Goal: Information Seeking & Learning: Learn about a topic

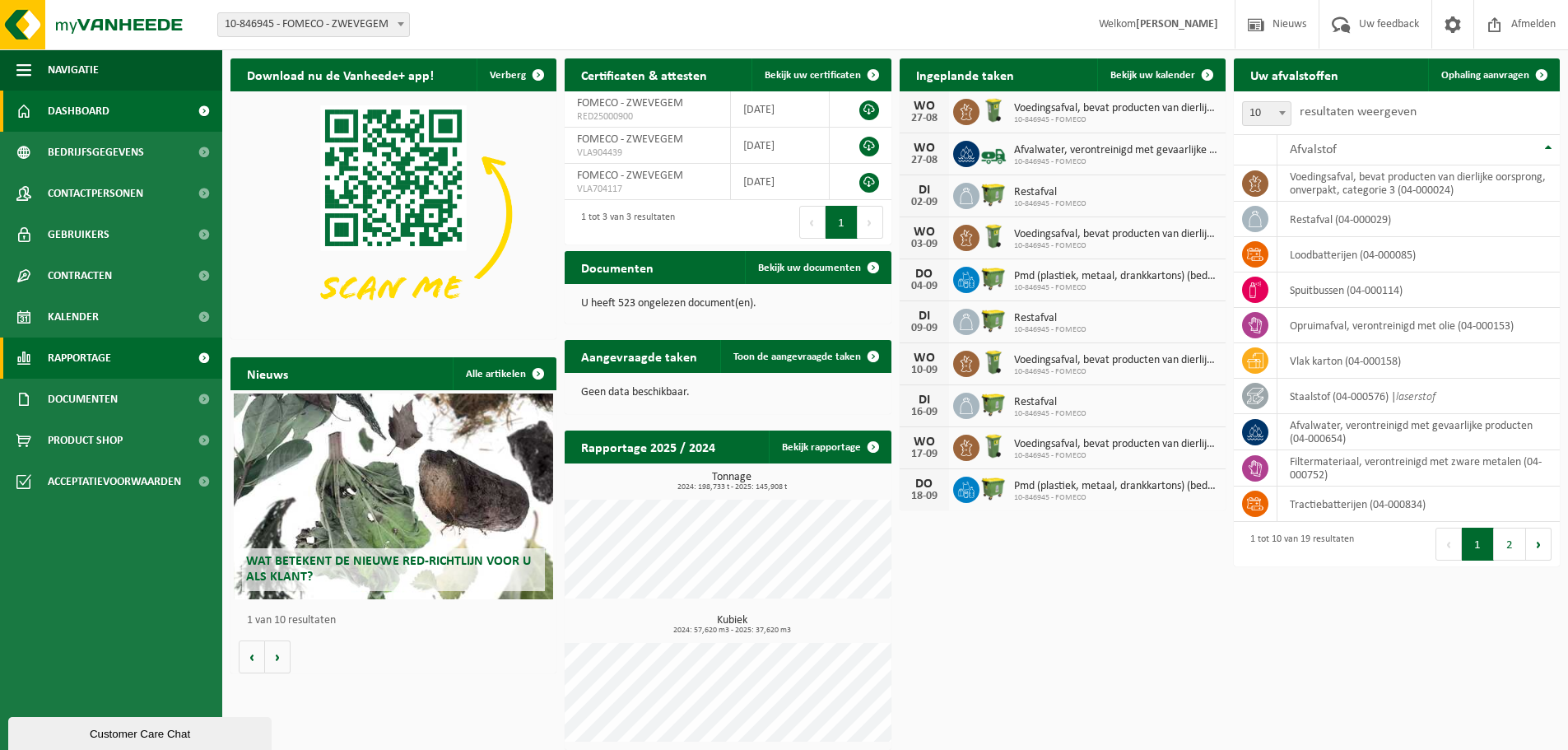
click at [95, 359] on span "Rapportage" at bounding box center [80, 358] width 64 height 41
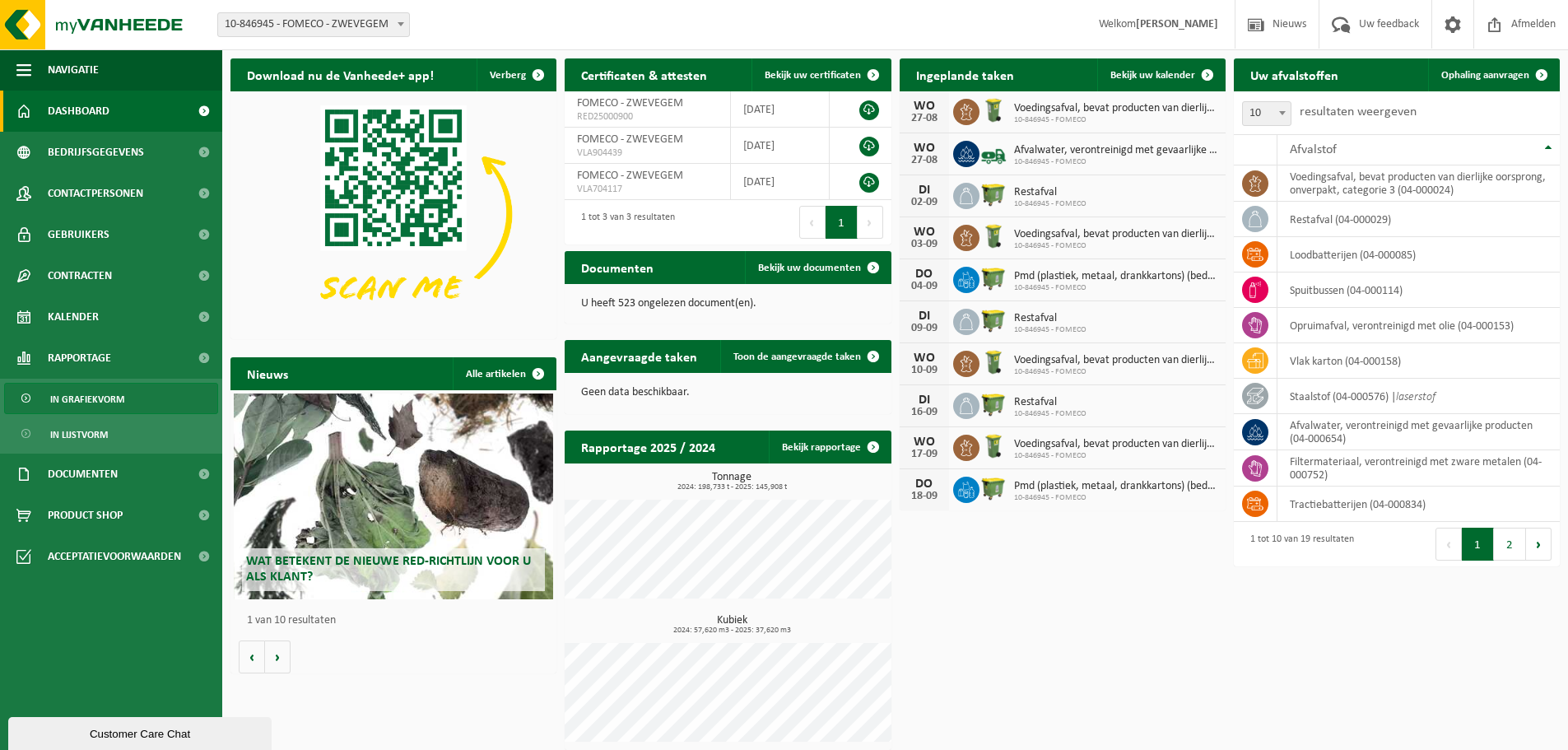
click at [62, 393] on span "In grafiekvorm" at bounding box center [87, 399] width 74 height 31
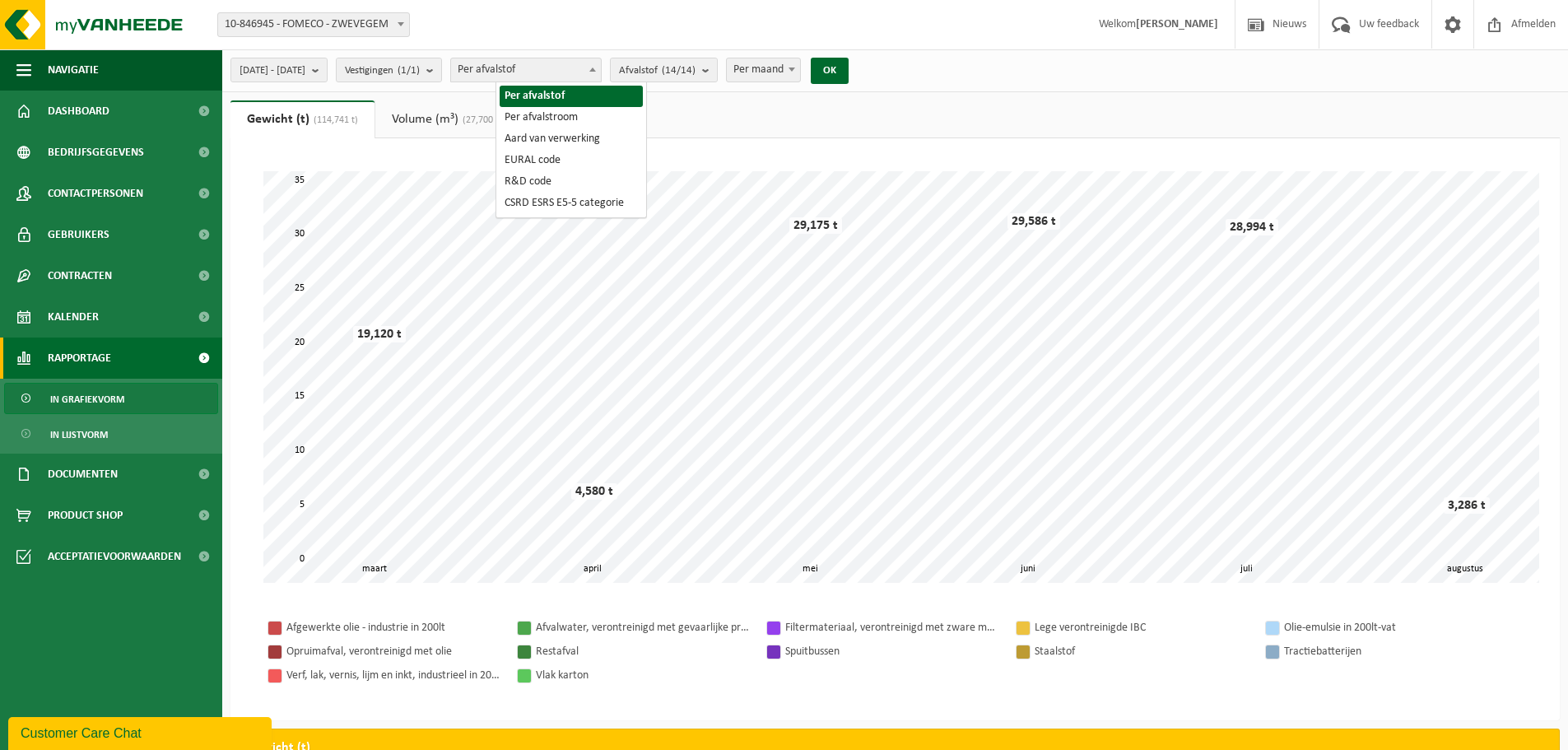
click at [601, 67] on span "Per afvalstof" at bounding box center [525, 70] width 149 height 23
click at [717, 67] on b "submit" at bounding box center [709, 70] width 14 height 23
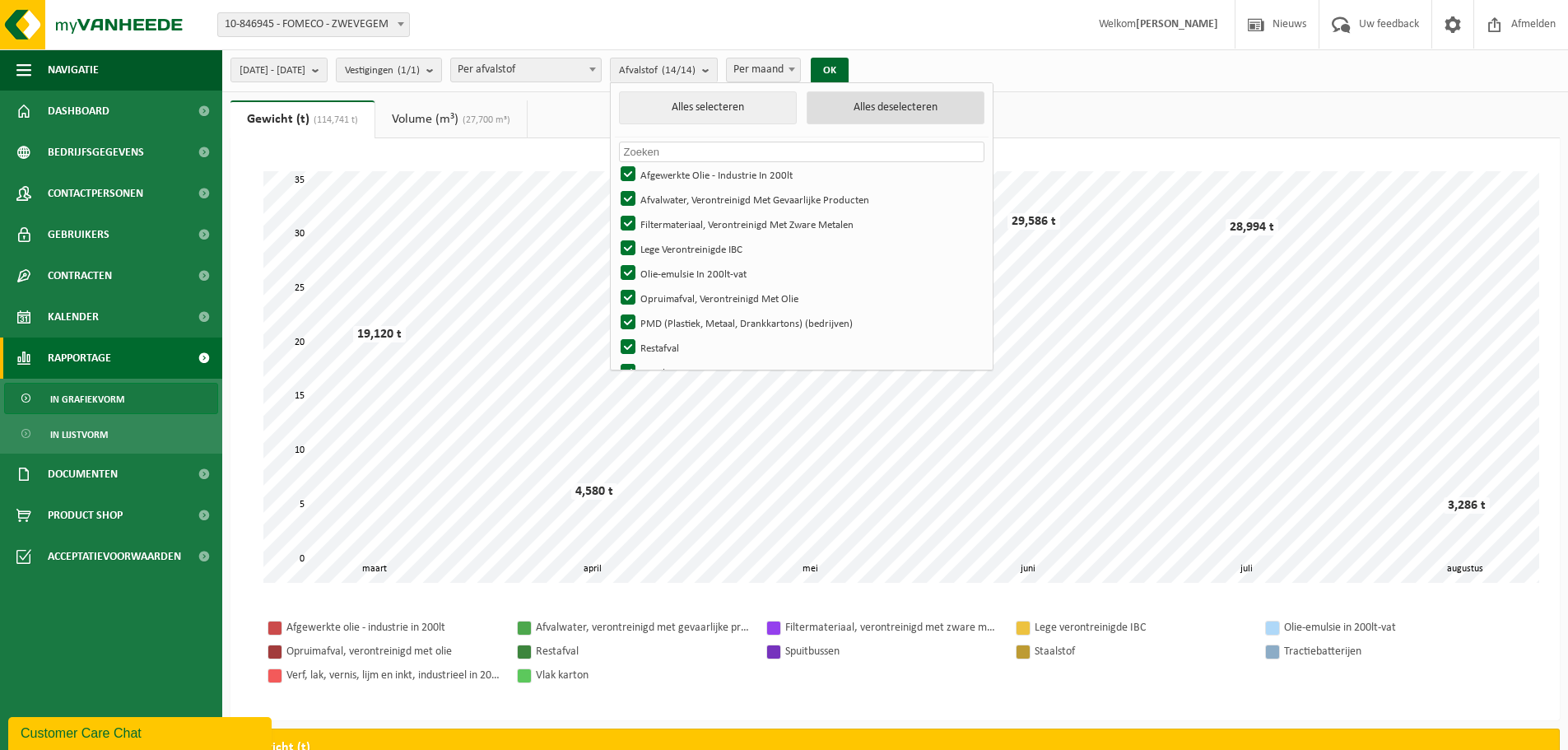
click at [866, 110] on button "Alles deselecteren" at bounding box center [895, 108] width 177 height 33
checkbox input "false"
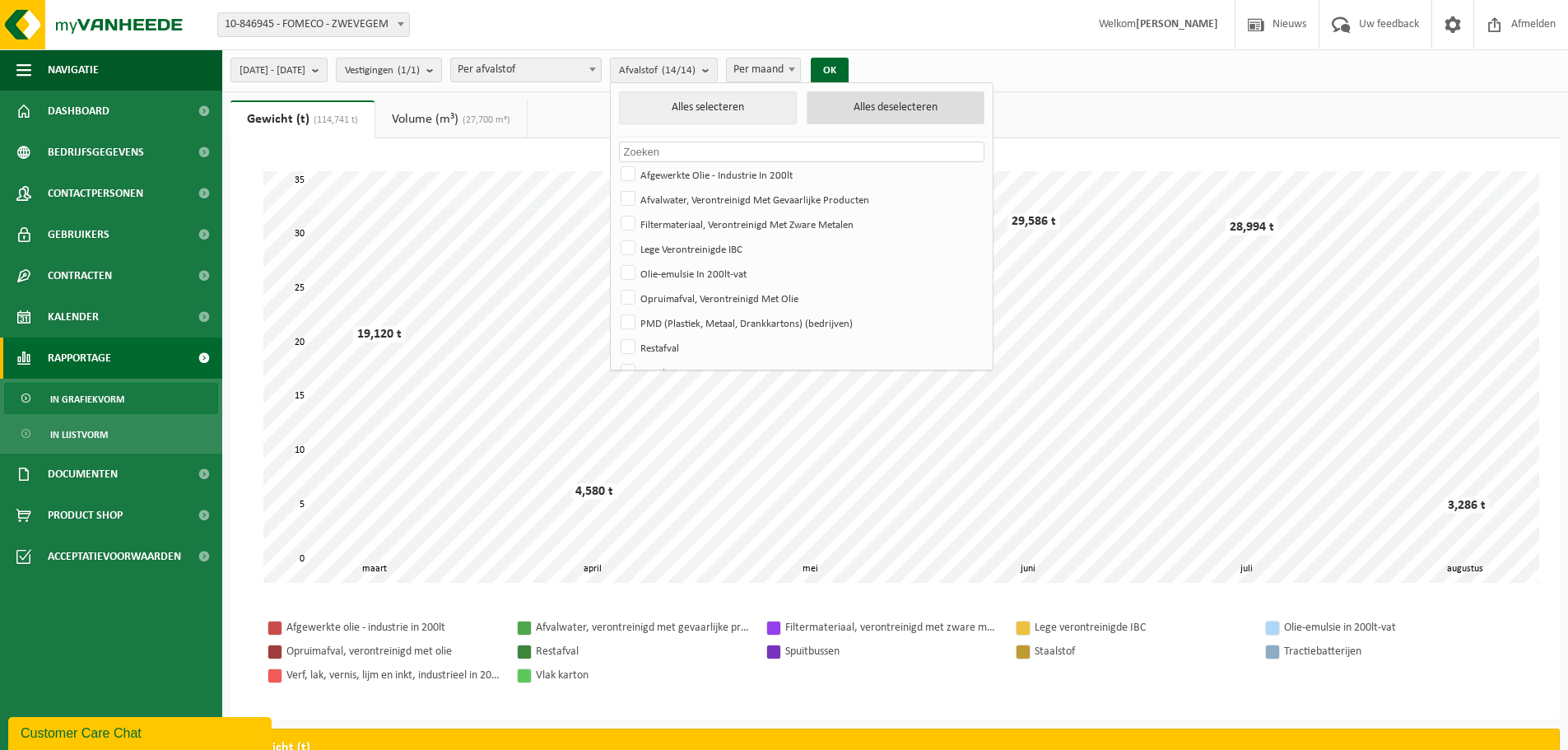
checkbox input "false"
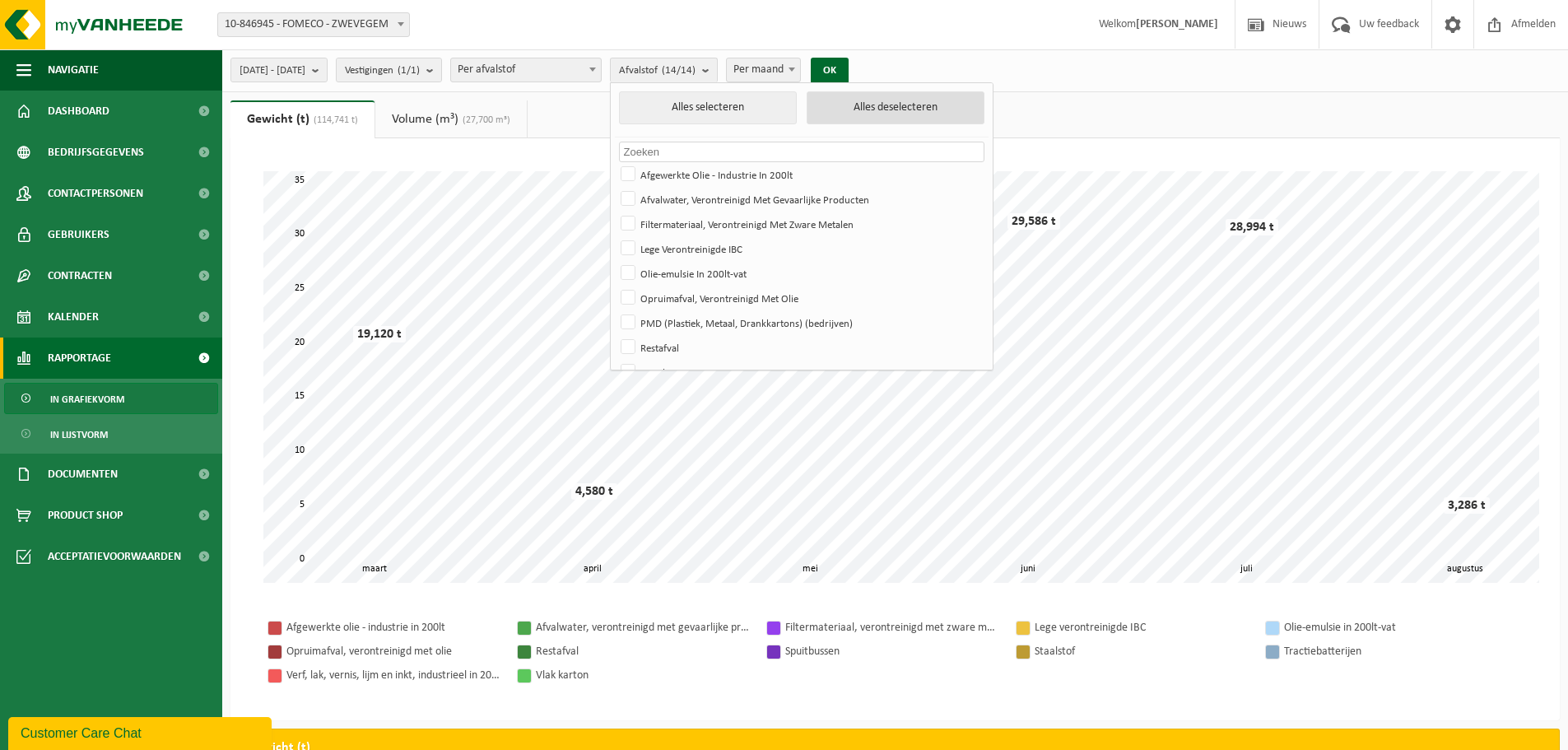
checkbox input "false"
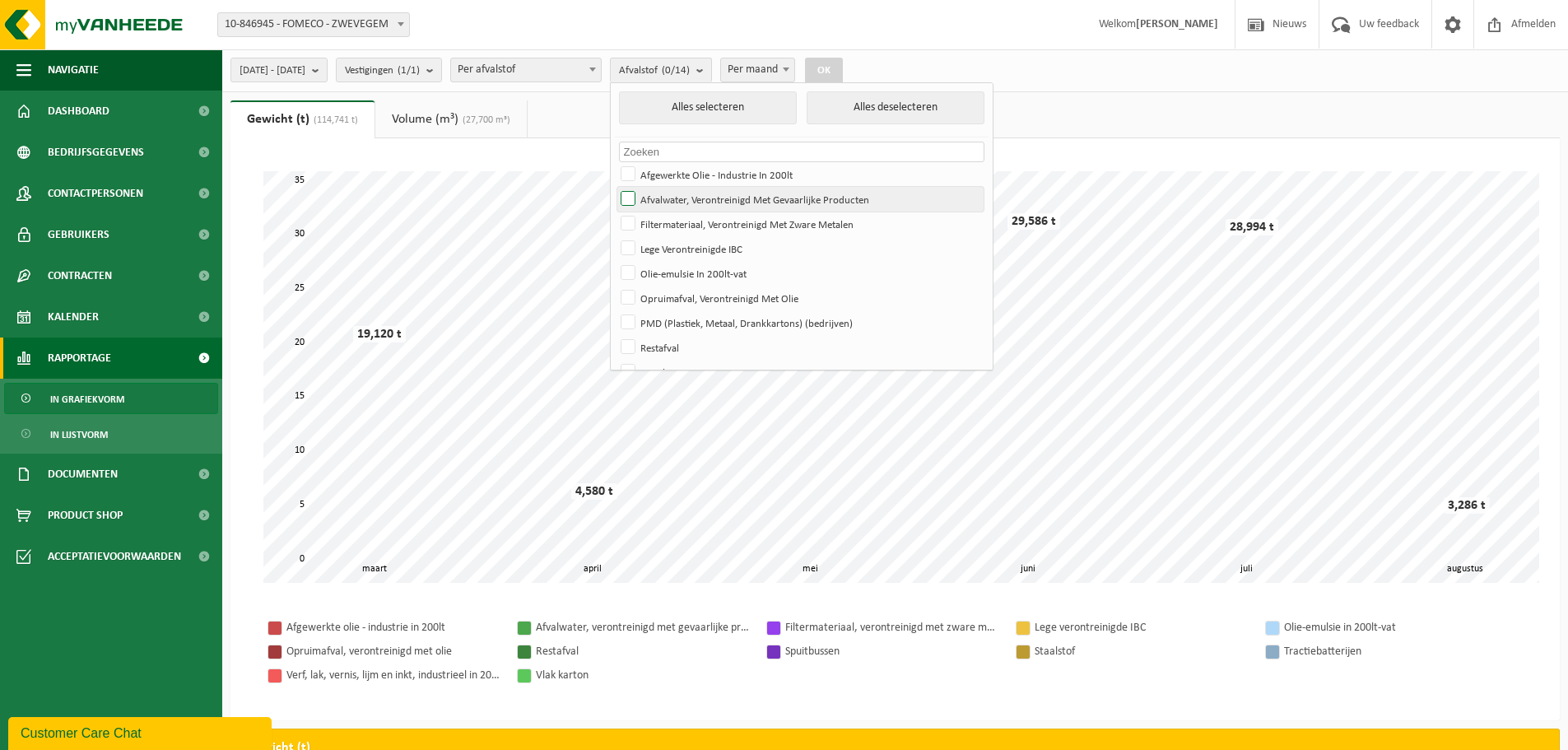
drag, startPoint x: 724, startPoint y: 201, endPoint x: 876, endPoint y: 325, distance: 196.2
click at [723, 201] on label "Afvalwater, Verontreinigd Met Gevaarlijke Producten" at bounding box center [801, 200] width 366 height 25
click at [615, 187] on input "Afvalwater, Verontreinigd Met Gevaarlijke Producten" at bounding box center [614, 186] width 1 height 1
checkbox input "true"
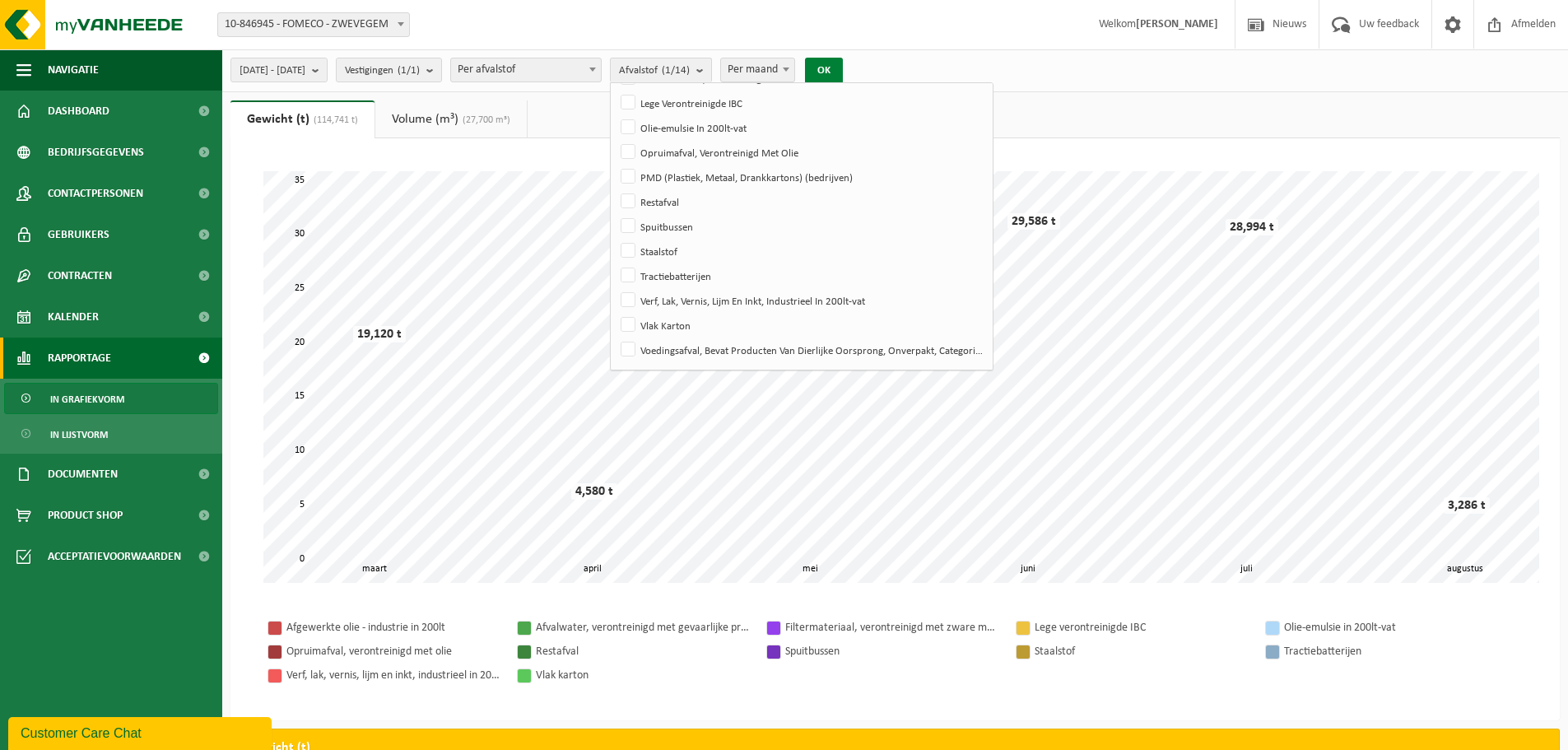
click at [843, 77] on button "OK" at bounding box center [823, 70] width 38 height 26
